Goal: Task Accomplishment & Management: Use online tool/utility

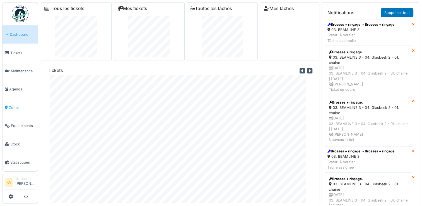
click at [14, 105] on span "Zones" at bounding box center [22, 107] width 26 height 5
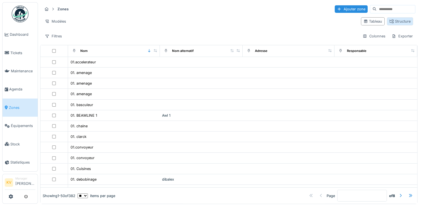
click at [391, 21] on div "Structure" at bounding box center [399, 21] width 21 height 5
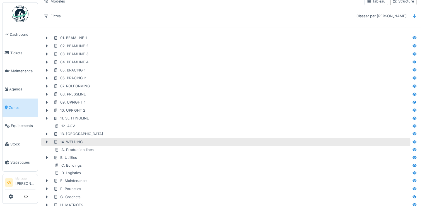
scroll to position [29, 0]
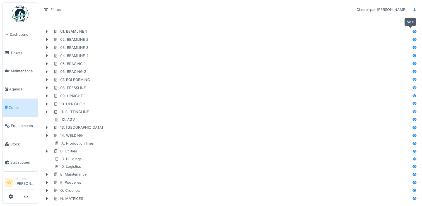
click at [412, 30] on icon at bounding box center [414, 32] width 4 height 4
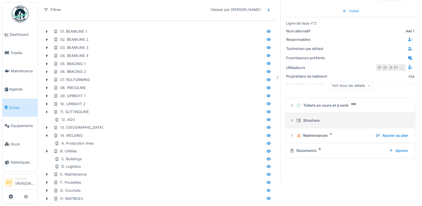
click at [290, 119] on icon at bounding box center [292, 121] width 4 height 4
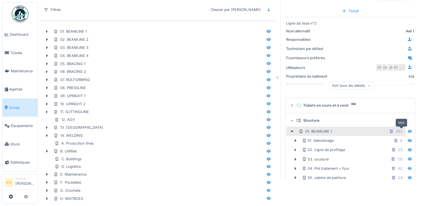
click at [408, 130] on icon at bounding box center [410, 131] width 4 height 3
click at [407, 129] on icon at bounding box center [409, 131] width 4 height 4
click at [396, 129] on div "392" at bounding box center [399, 131] width 7 height 5
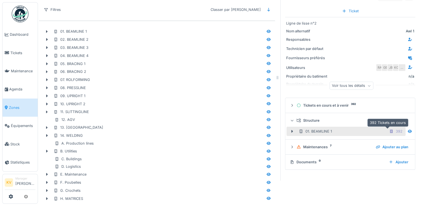
click at [396, 129] on div "392" at bounding box center [399, 131] width 7 height 5
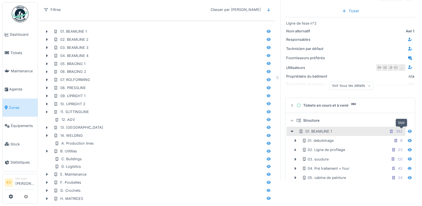
click at [408, 130] on icon at bounding box center [410, 131] width 4 height 3
click at [407, 129] on icon at bounding box center [409, 131] width 4 height 4
click at [408, 139] on icon at bounding box center [410, 140] width 4 height 3
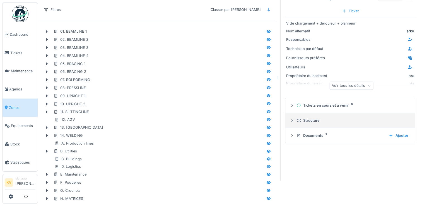
click at [290, 119] on icon at bounding box center [292, 121] width 4 height 4
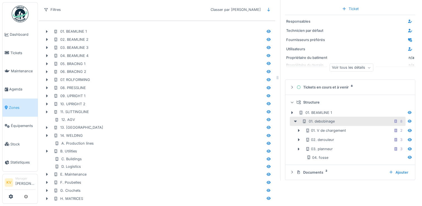
scroll to position [21, 0]
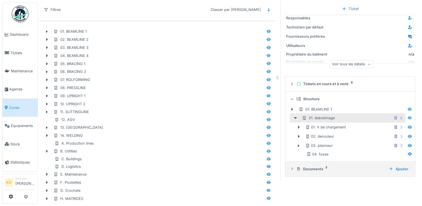
click at [290, 167] on icon at bounding box center [292, 169] width 4 height 4
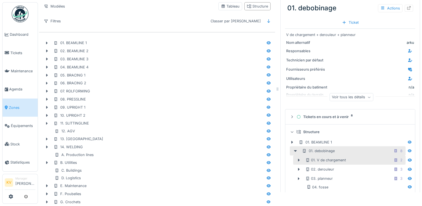
scroll to position [0, 0]
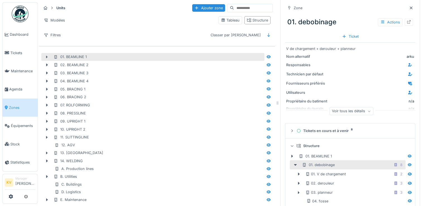
click at [47, 57] on icon at bounding box center [47, 56] width 2 height 3
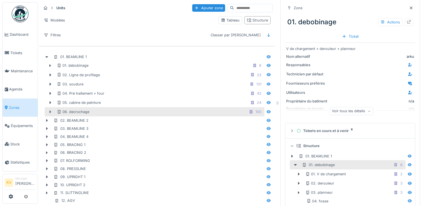
click at [49, 110] on icon at bounding box center [50, 112] width 4 height 4
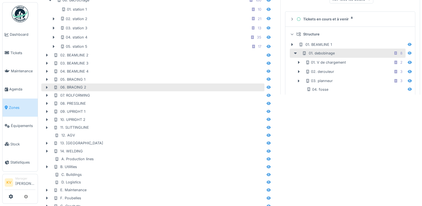
scroll to position [84, 0]
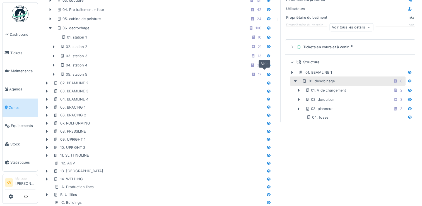
click at [267, 73] on icon at bounding box center [269, 74] width 4 height 3
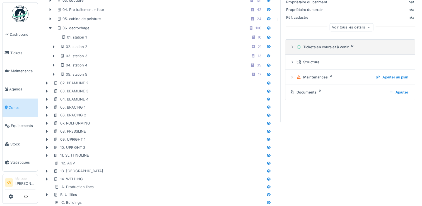
click at [330, 48] on div "Tickets en cours et à venir 17" at bounding box center [352, 46] width 112 height 5
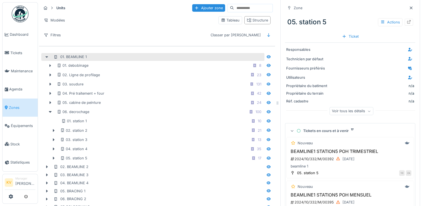
click at [47, 57] on icon at bounding box center [46, 57] width 3 height 2
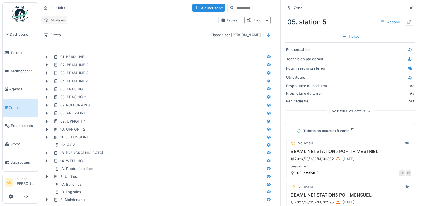
click at [62, 16] on div "Modèles" at bounding box center [54, 20] width 26 height 8
click at [57, 31] on div "Nouvelle vue" at bounding box center [66, 30] width 47 height 8
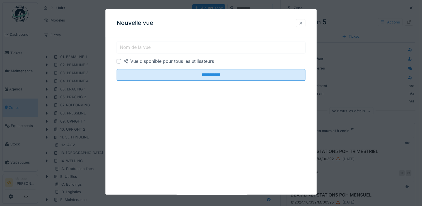
click at [302, 23] on div at bounding box center [300, 22] width 4 height 5
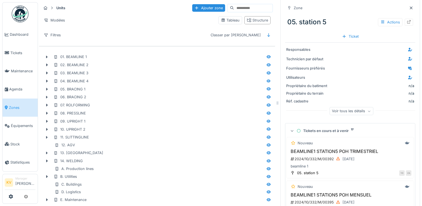
click at [122, 16] on div "Modèles" at bounding box center [127, 20] width 173 height 8
click at [256, 22] on div "Structure" at bounding box center [257, 20] width 21 height 5
click at [230, 21] on div "Tableau" at bounding box center [230, 20] width 19 height 5
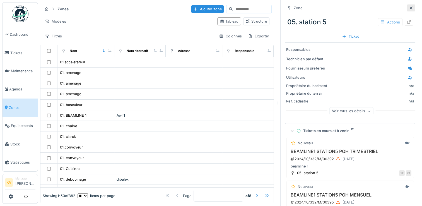
click at [409, 8] on icon at bounding box center [411, 8] width 4 height 4
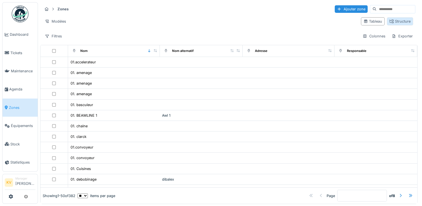
click at [389, 22] on div "Structure" at bounding box center [399, 21] width 21 height 5
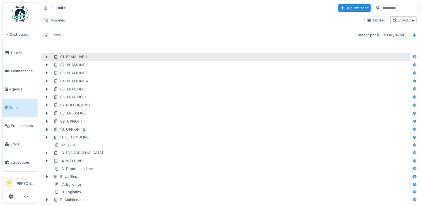
click at [90, 58] on div "01. BEAMLINE 1" at bounding box center [232, 56] width 356 height 5
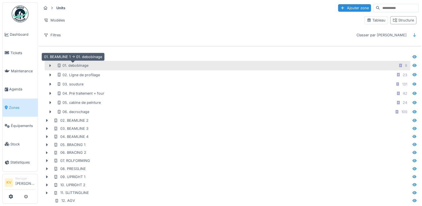
click at [79, 65] on div "01. debobinage" at bounding box center [73, 65] width 32 height 5
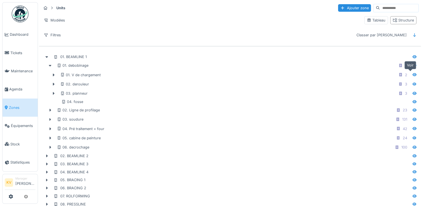
click at [412, 75] on icon at bounding box center [414, 74] width 4 height 3
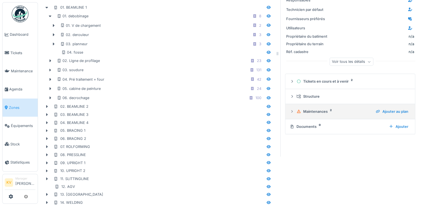
scroll to position [56, 0]
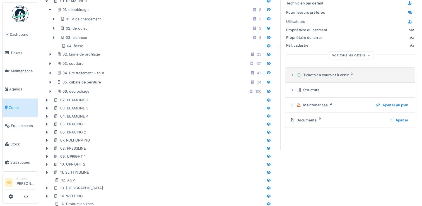
click at [290, 73] on div at bounding box center [292, 74] width 4 height 5
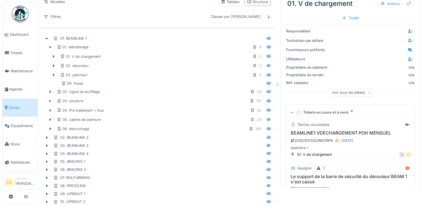
scroll to position [0, 0]
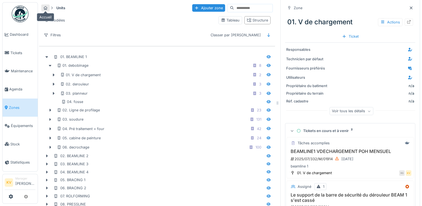
click at [45, 8] on icon at bounding box center [46, 8] width 4 height 4
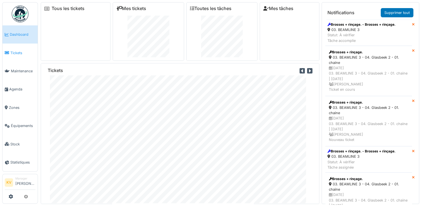
click at [15, 51] on span "Tickets" at bounding box center [22, 52] width 25 height 5
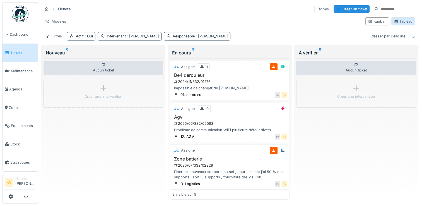
click at [399, 21] on div "Tableau" at bounding box center [403, 21] width 19 height 5
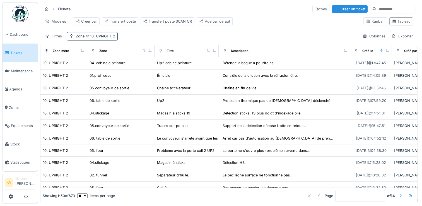
click at [256, 21] on div "Modèles Créer par Transfert poste Transfert poste SCAN QR Vue par défaut" at bounding box center [200, 21] width 316 height 13
click at [57, 20] on div "Modèles" at bounding box center [55, 21] width 26 height 8
click at [56, 33] on div "Nouvelle vue" at bounding box center [67, 33] width 47 height 8
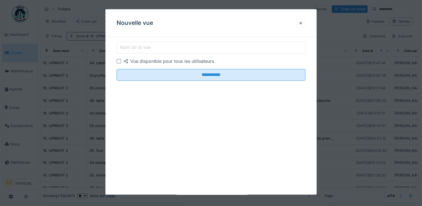
click at [129, 46] on label "Nom de la vue" at bounding box center [135, 47] width 33 height 7
click at [129, 46] on input "Nom de la vue" at bounding box center [211, 48] width 189 height 12
click at [118, 62] on div at bounding box center [119, 61] width 4 height 4
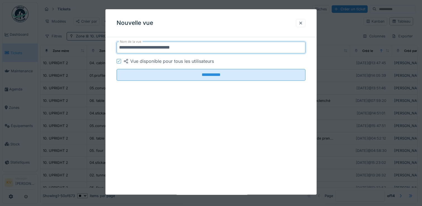
drag, startPoint x: 189, startPoint y: 49, endPoint x: 167, endPoint y: 52, distance: 22.2
click at [167, 52] on input "**********" at bounding box center [211, 48] width 189 height 12
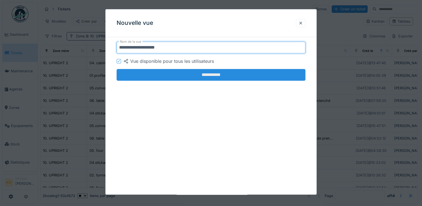
type input "**********"
click at [217, 79] on input "**********" at bounding box center [211, 75] width 189 height 12
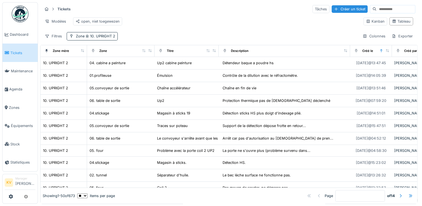
click at [163, 21] on div "Modèles open, niet toegewezen" at bounding box center [200, 21] width 316 height 13
click at [61, 21] on div "Modèles" at bounding box center [55, 21] width 26 height 8
click at [154, 21] on div "Modèles open, niet toegewezen" at bounding box center [200, 21] width 316 height 13
click at [54, 20] on div "Modèles" at bounding box center [55, 21] width 26 height 8
click at [235, 10] on div "Tickets Tâches Créer un ticket" at bounding box center [228, 8] width 373 height 9
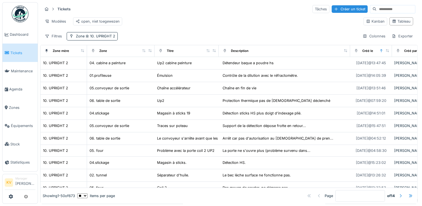
click at [398, 193] on div at bounding box center [400, 195] width 4 height 5
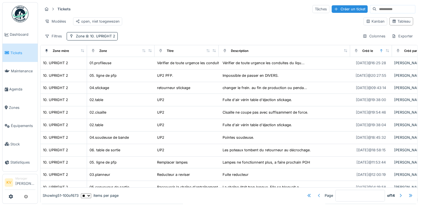
click at [317, 193] on div at bounding box center [319, 195] width 4 height 5
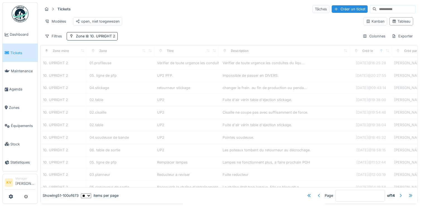
type input "*"
